Goal: Use online tool/utility: Utilize a website feature to perform a specific function

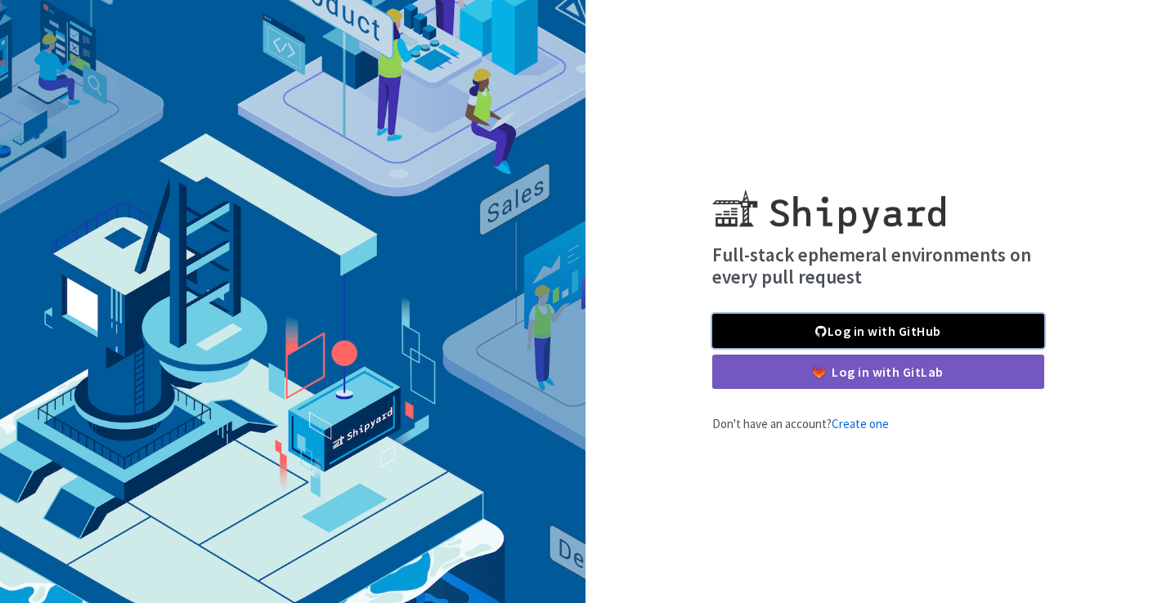
click at [730, 326] on link "Log in with GitHub" at bounding box center [878, 331] width 332 height 34
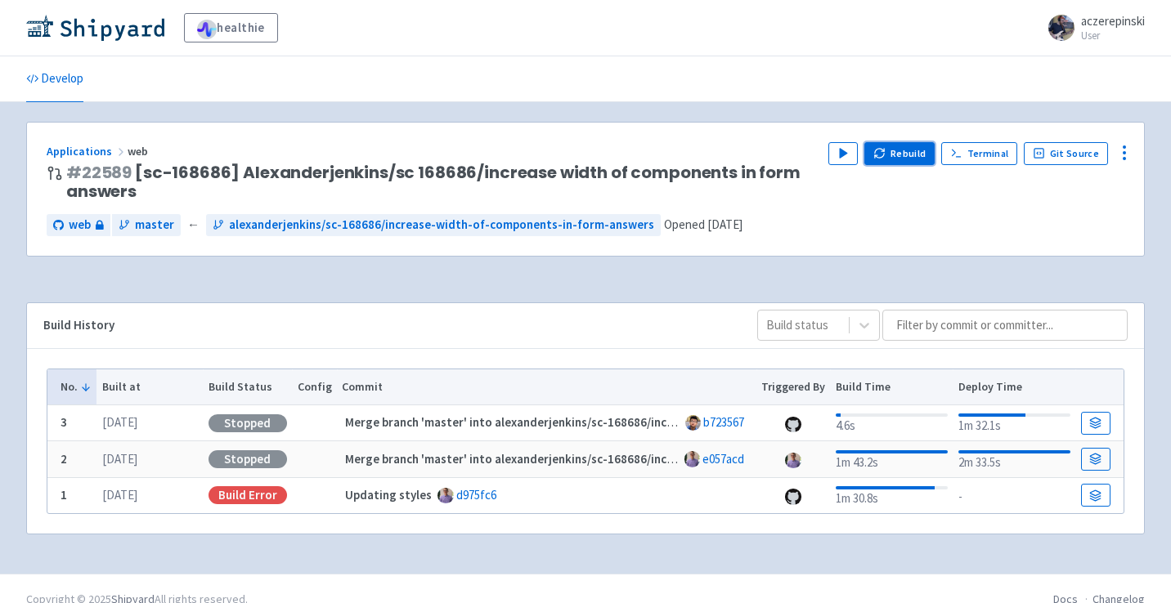
click at [902, 146] on button "Rebuild" at bounding box center [899, 153] width 70 height 23
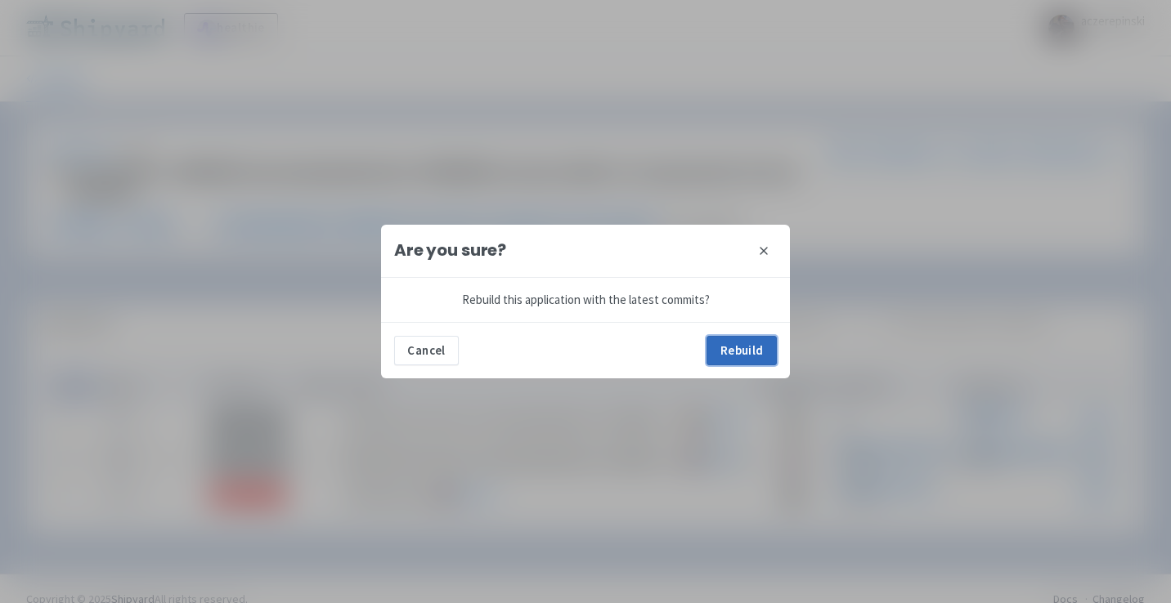
click at [730, 340] on button "Rebuild" at bounding box center [741, 350] width 70 height 29
